Goal: Obtain resource: Download file/media

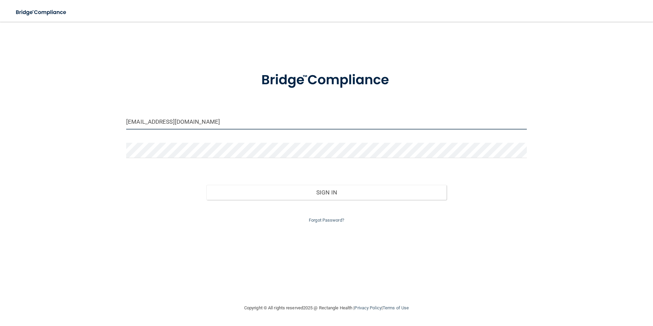
drag, startPoint x: 236, startPoint y: 122, endPoint x: 14, endPoint y: 113, distance: 222.6
click at [14, 113] on div "[EMAIL_ADDRESS][DOMAIN_NAME] Invalid email/password. You don't have permission …" at bounding box center [327, 163] width 626 height 269
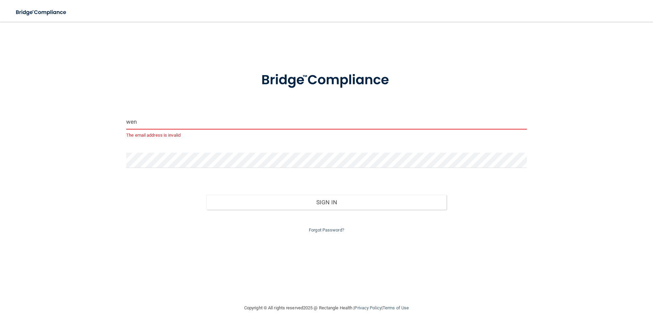
type input "[PERSON_NAME][EMAIL_ADDRESS][PERSON_NAME][DOMAIN_NAME]"
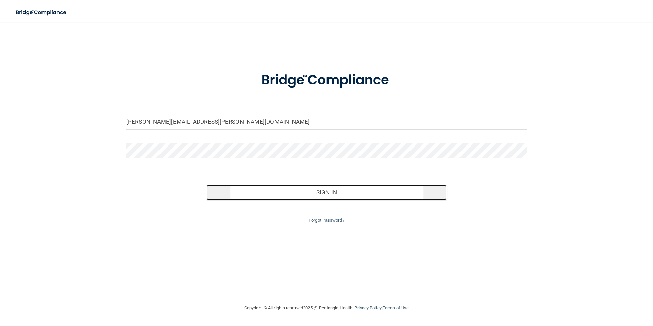
click at [270, 198] on button "Sign In" at bounding box center [326, 192] width 240 height 15
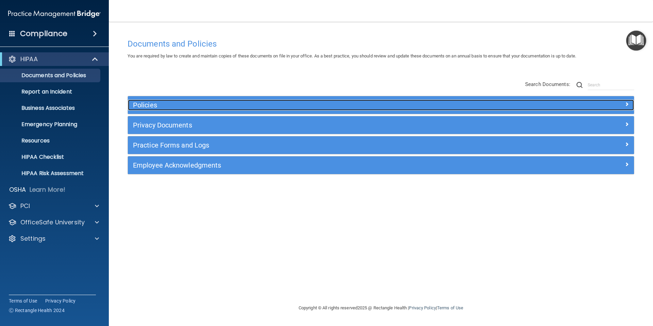
click at [625, 103] on span at bounding box center [627, 104] width 4 height 8
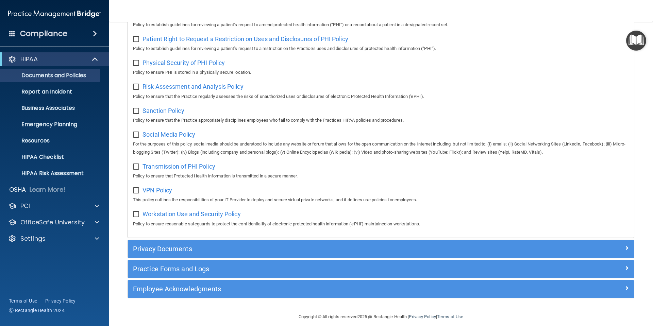
scroll to position [438, 0]
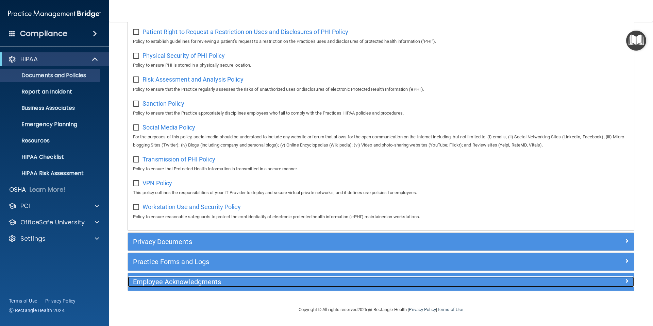
click at [228, 286] on div "Employee Acknowledgments" at bounding box center [318, 282] width 380 height 11
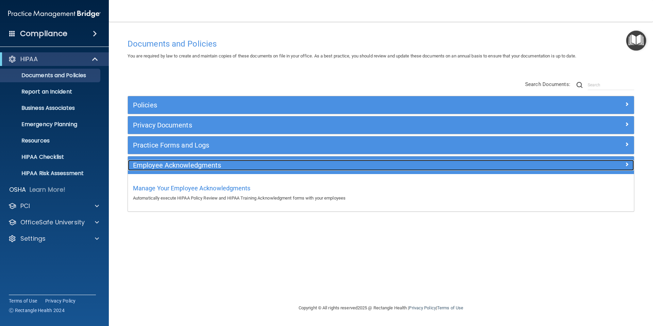
scroll to position [0, 0]
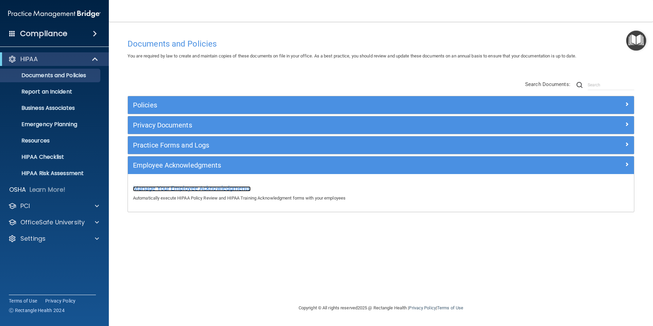
click at [185, 188] on span "Manage Your Employee Acknowledgments" at bounding box center [192, 188] width 118 height 7
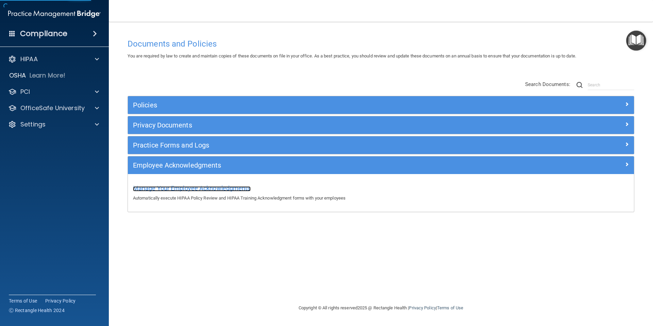
click at [187, 187] on span "Manage Your Employee Acknowledgments" at bounding box center [192, 188] width 118 height 7
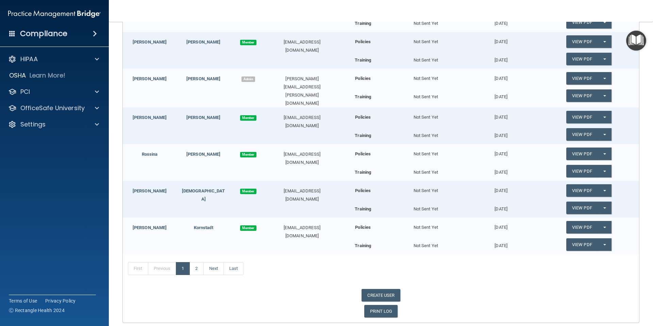
scroll to position [237, 0]
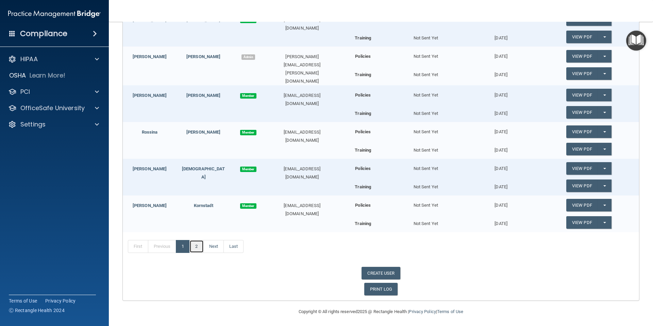
click at [196, 244] on link "2" at bounding box center [196, 246] width 14 height 13
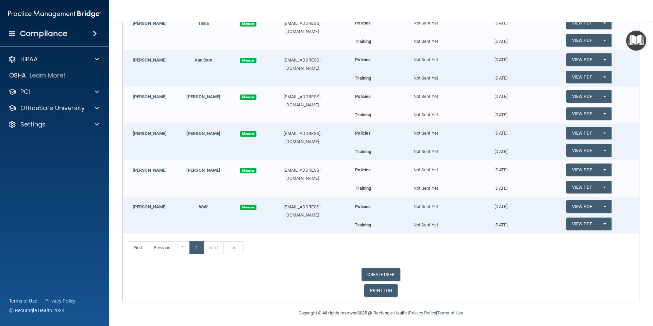
scroll to position [200, 0]
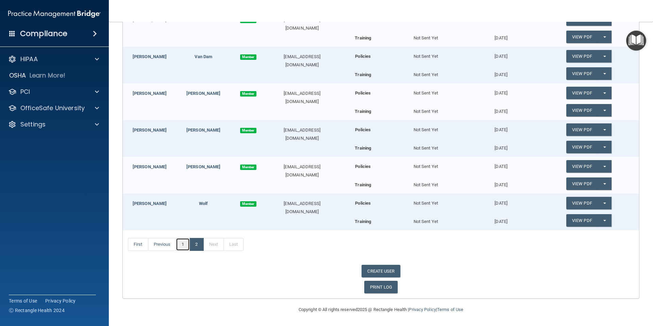
click at [181, 242] on link "1" at bounding box center [183, 244] width 14 height 13
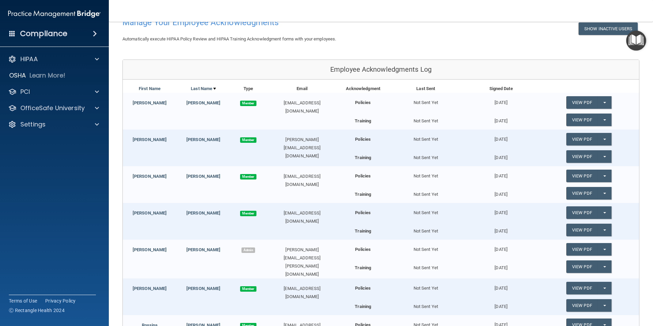
scroll to position [33, 0]
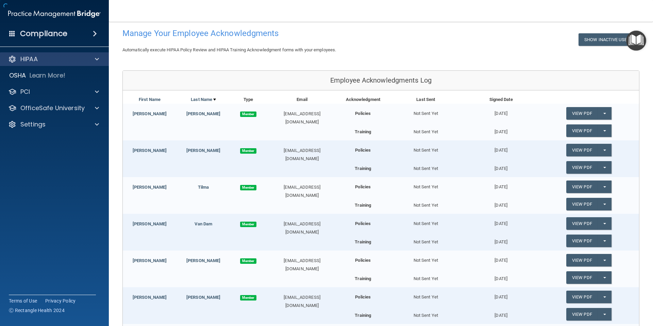
click at [38, 63] on div "HIPAA" at bounding box center [54, 59] width 109 height 14
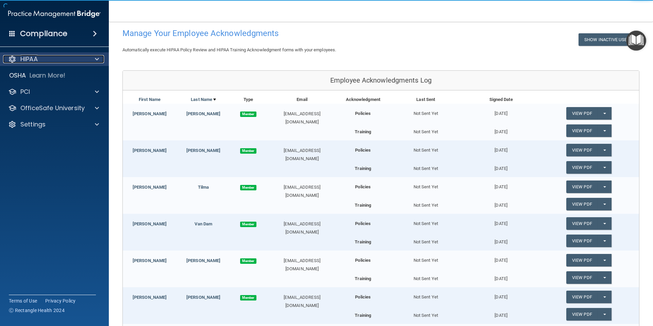
click at [95, 59] on span at bounding box center [97, 59] width 4 height 8
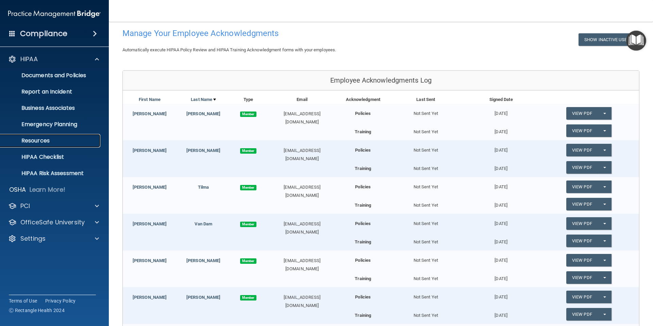
click at [55, 137] on link "Resources" at bounding box center [46, 141] width 107 height 14
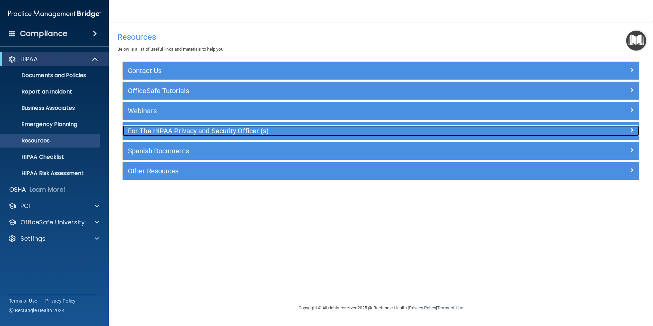
click at [165, 129] on h5 "For The HIPAA Privacy and Security Officer (s)" at bounding box center [316, 130] width 377 height 7
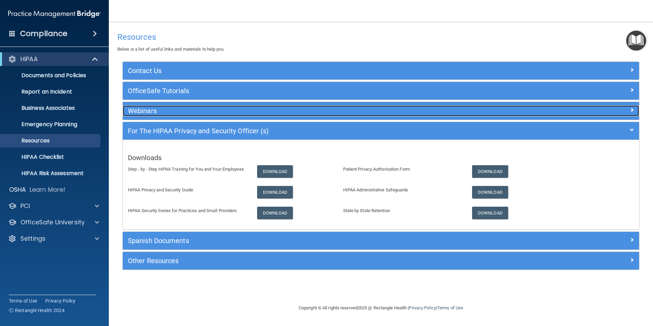
click at [162, 112] on h5 "Webinars" at bounding box center [316, 110] width 377 height 7
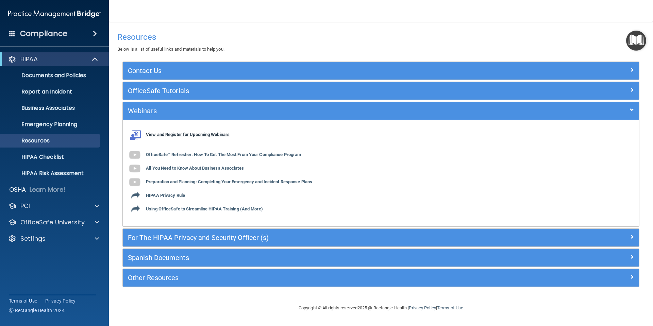
click at [173, 135] on b "View and Register for Upcoming Webinars" at bounding box center [188, 134] width 84 height 5
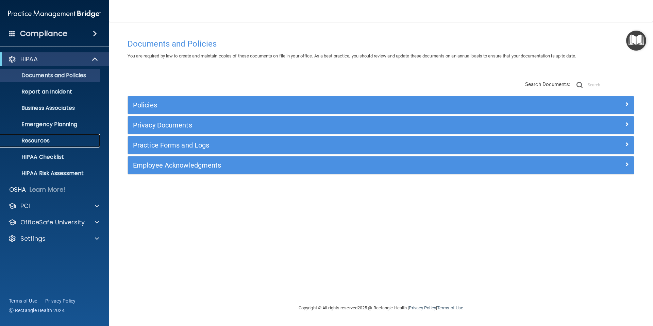
click at [50, 139] on p "Resources" at bounding box center [50, 140] width 93 height 7
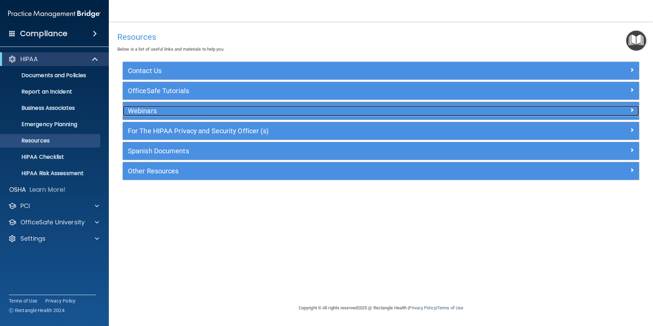
click at [153, 112] on h5 "Webinars" at bounding box center [316, 110] width 377 height 7
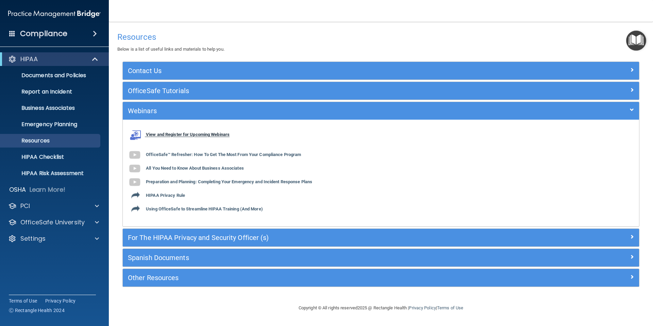
click at [169, 135] on b "View and Register for Upcoming Webinars" at bounding box center [188, 134] width 84 height 5
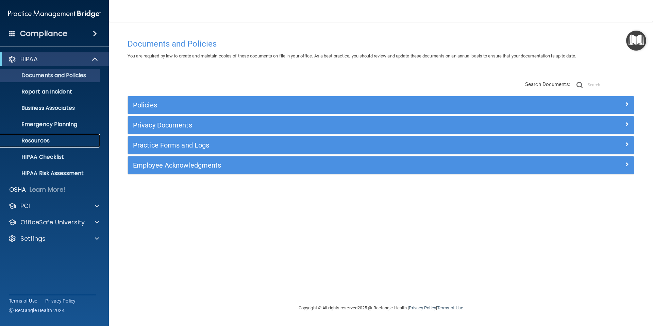
click at [27, 140] on p "Resources" at bounding box center [50, 140] width 93 height 7
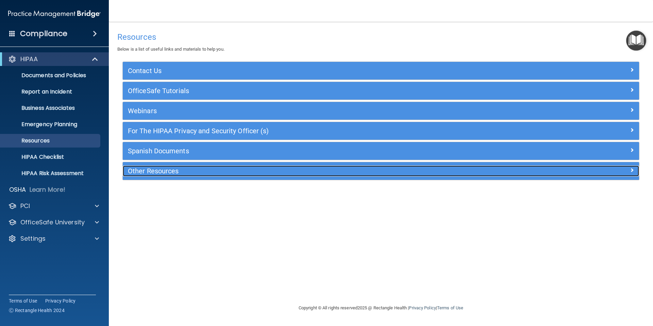
click at [162, 172] on h5 "Other Resources" at bounding box center [316, 170] width 377 height 7
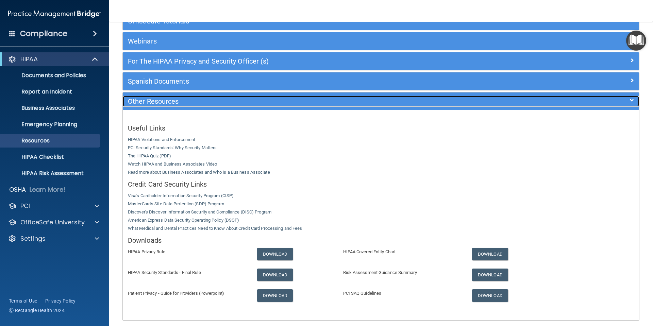
scroll to position [99, 0]
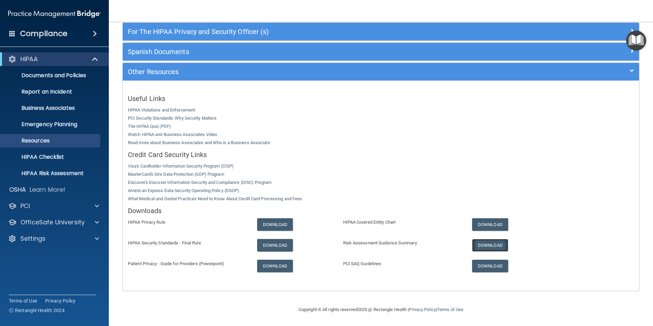
click at [496, 244] on link "Download" at bounding box center [490, 245] width 36 height 13
